Goal: Information Seeking & Learning: Learn about a topic

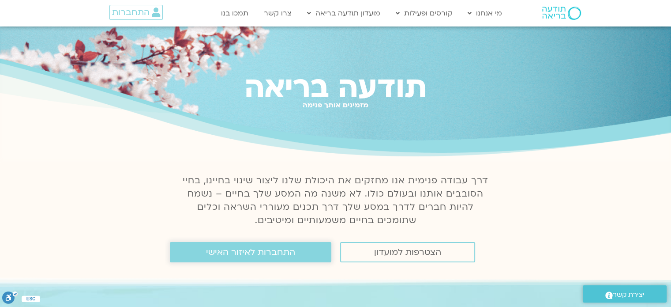
click at [270, 257] on span "התחברות לאיזור האישי" at bounding box center [250, 252] width 89 height 10
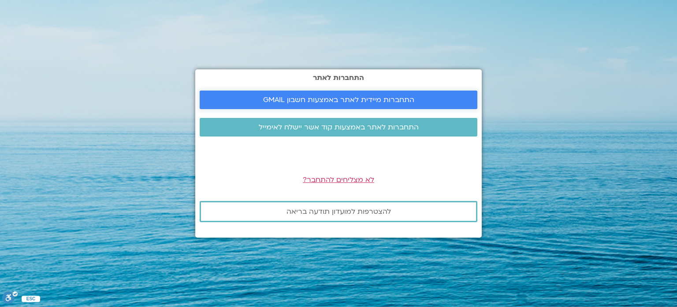
click at [307, 97] on span "התחברות מיידית לאתר באמצעות חשבון GMAIL" at bounding box center [338, 100] width 151 height 8
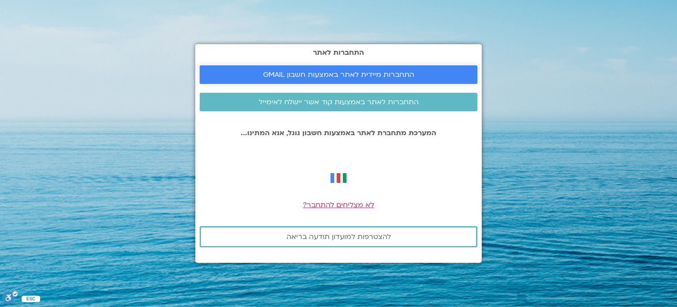
click at [365, 74] on span "התחברות מיידית לאתר באמצעות חשבון GMAIL" at bounding box center [338, 75] width 151 height 8
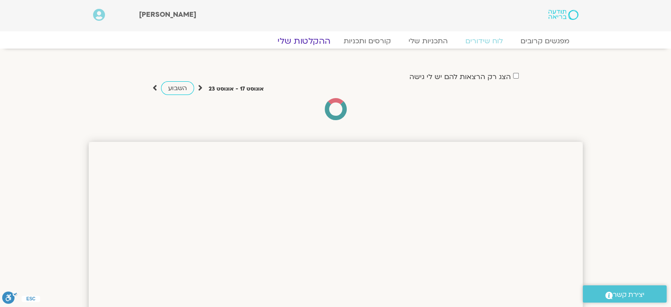
drag, startPoint x: 0, startPoint y: 0, endPoint x: 306, endPoint y: 40, distance: 308.2
click at [306, 40] on link "ההקלטות שלי" at bounding box center [304, 41] width 74 height 11
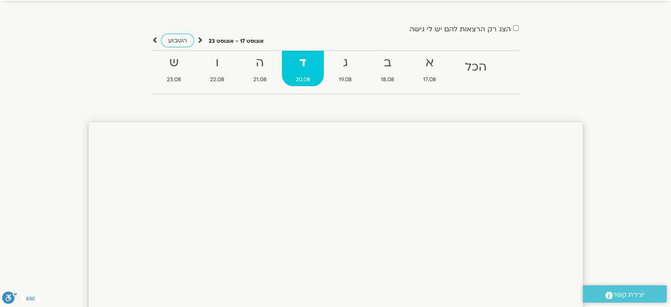
scroll to position [204, 0]
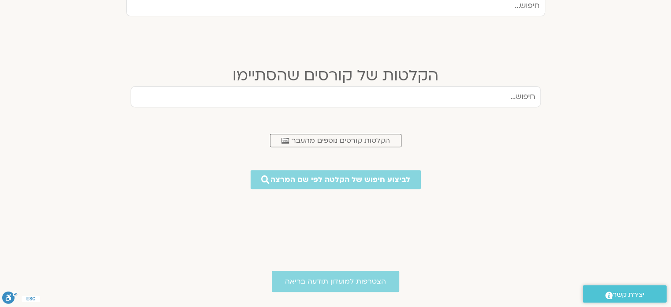
scroll to position [324, 0]
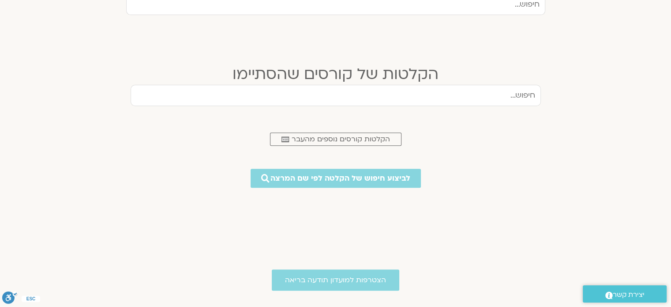
drag, startPoint x: 674, startPoint y: 31, endPoint x: 677, endPoint y: 142, distance: 111.6
click at [671, 142] on html "דלג לתוכן [PERSON_NAME] Main Menu אזור אישי הזמנות התנתקות פרטי המורה הוספת איר…" at bounding box center [335, 100] width 671 height 848
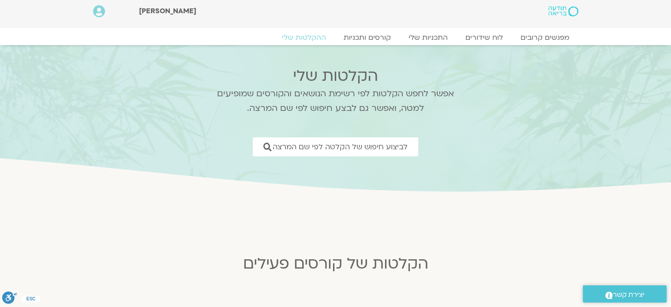
scroll to position [0, 0]
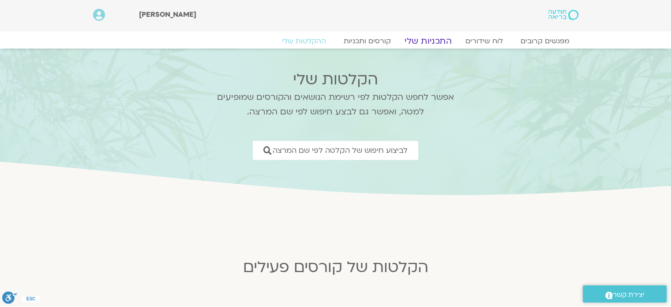
click at [422, 40] on link "התכניות שלי" at bounding box center [428, 41] width 68 height 11
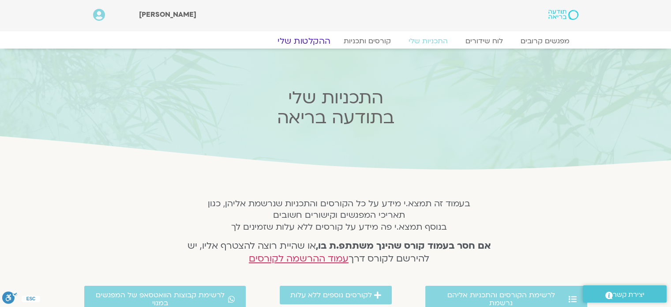
click at [311, 42] on link "ההקלטות שלי" at bounding box center [304, 41] width 74 height 11
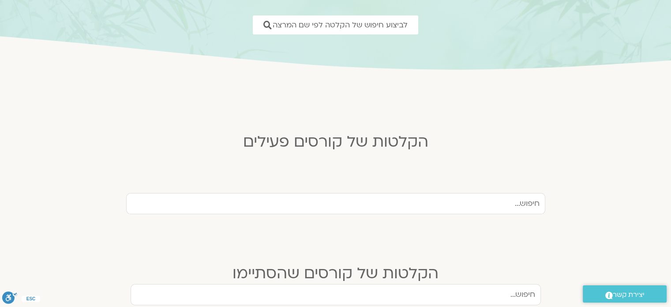
scroll to position [176, 0]
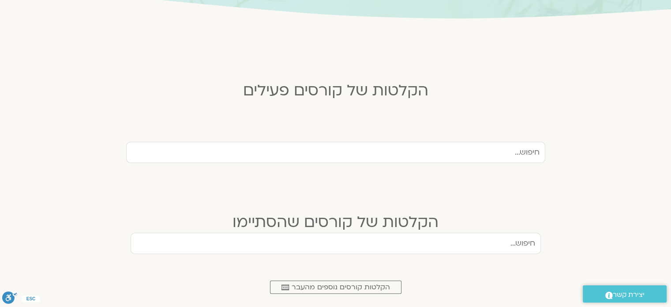
click at [436, 155] on input "text" at bounding box center [335, 152] width 419 height 21
click at [342, 280] on link ".cls-1,.cls-2{stroke-width:0px;}.cls-2{fill:#fff;} הקלטות קורסים נוספים מהעבר" at bounding box center [335, 286] width 131 height 13
click at [501, 150] on input "text" at bounding box center [335, 152] width 419 height 21
click at [405, 148] on input "text" at bounding box center [335, 152] width 419 height 21
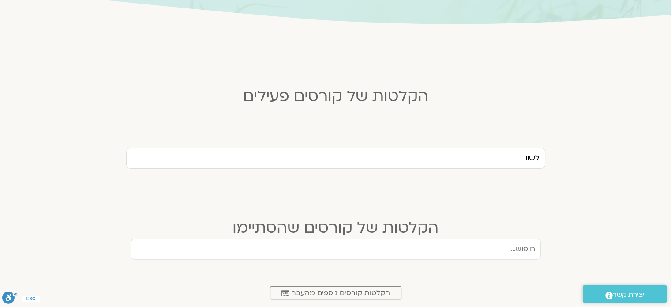
click at [467, 150] on input "לשוו" at bounding box center [335, 157] width 419 height 21
type input "לשווק"
click at [212, 201] on div "הקלטות של קורסים שהסתיימו" at bounding box center [336, 217] width 410 height 41
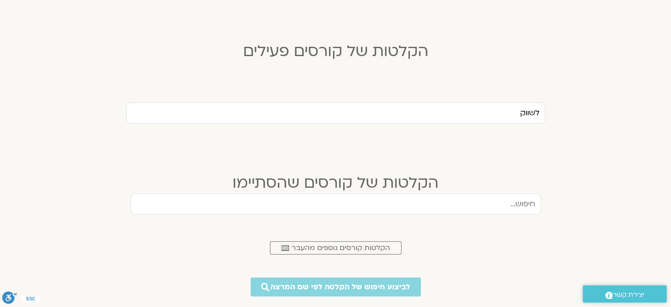
scroll to position [259, 0]
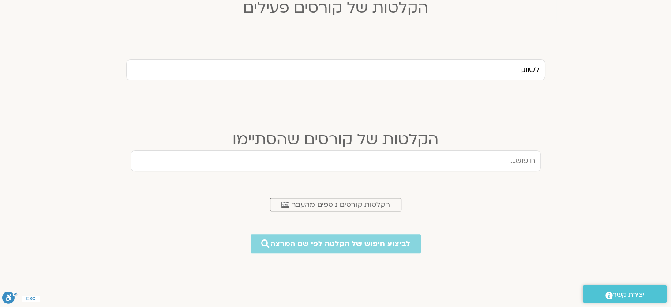
drag, startPoint x: 500, startPoint y: 160, endPoint x: 642, endPoint y: 150, distance: 142.8
click at [642, 150] on section "הקלטות של קורסים שהסתיימו .cls-1,.cls-2{stroke-width:0px;}.cls-2{fill:#fff;} הק…" at bounding box center [335, 193] width 671 height 185
type input "לשווק"
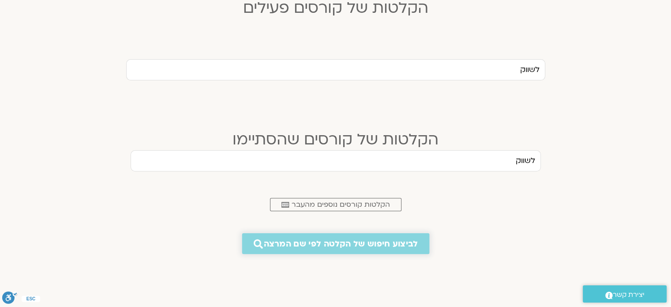
click at [397, 239] on span "לביצוע חיפוש של הקלטה לפי שם המרצה" at bounding box center [341, 243] width 154 height 9
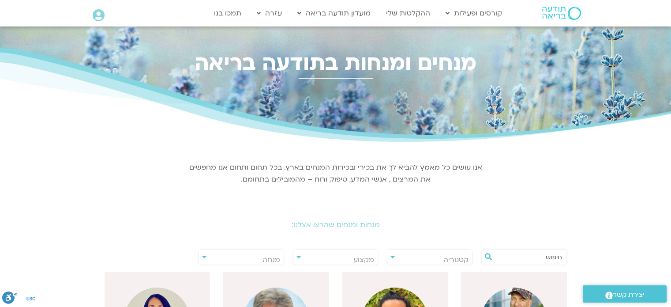
click at [439, 260] on span "קטגוריה" at bounding box center [429, 259] width 85 height 20
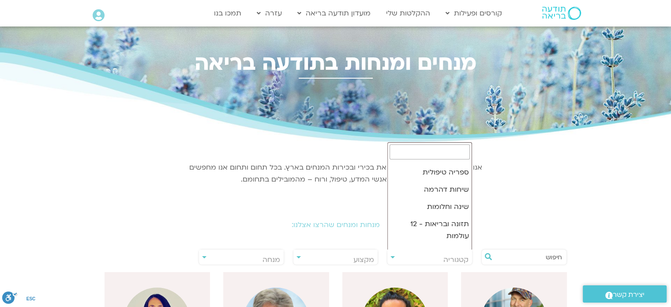
scroll to position [188, 0]
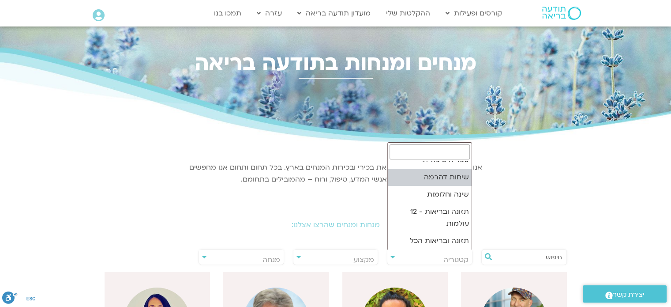
click at [570, 204] on div "מנחות ומנחים שהרצו אצלנו:" at bounding box center [336, 217] width 494 height 39
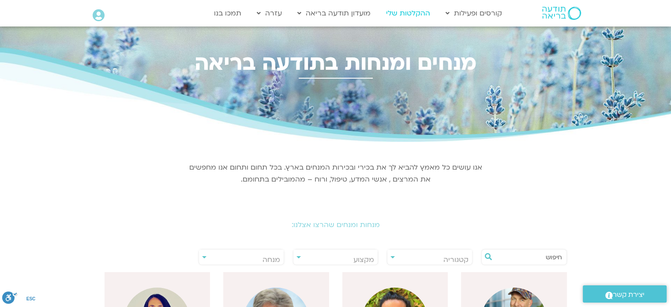
click at [404, 10] on link "ההקלטות שלי" at bounding box center [407, 13] width 53 height 17
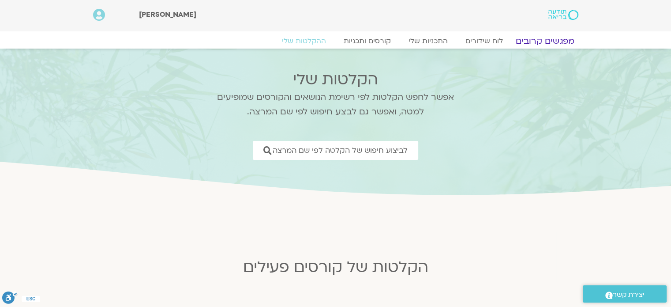
click at [535, 39] on link "מפגשים קרובים" at bounding box center [545, 41] width 80 height 11
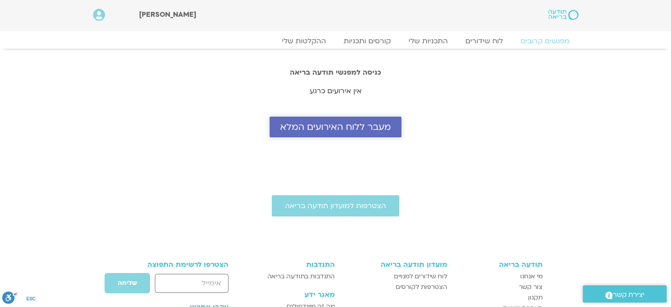
click at [359, 127] on span "מעבר ללוח האירועים המלא" at bounding box center [335, 127] width 111 height 10
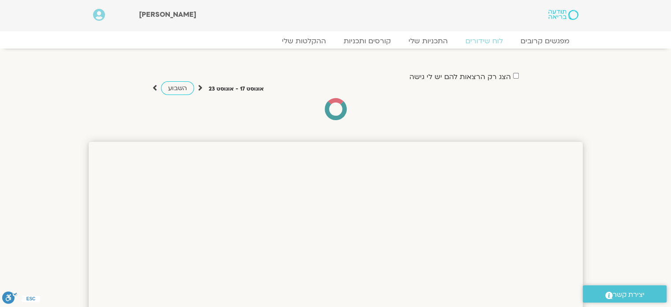
click at [158, 88] on div "השבוע" at bounding box center [178, 87] width 50 height 11
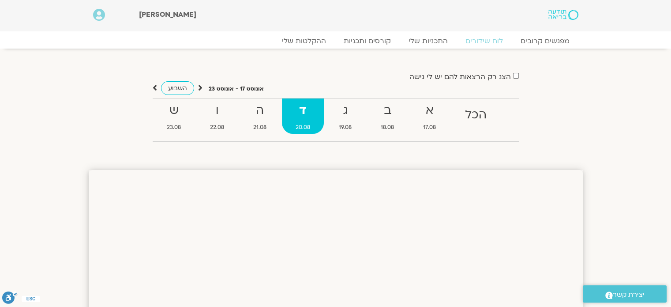
click at [155, 88] on icon at bounding box center [155, 87] width 4 height 9
